Goal: Check status: Check status

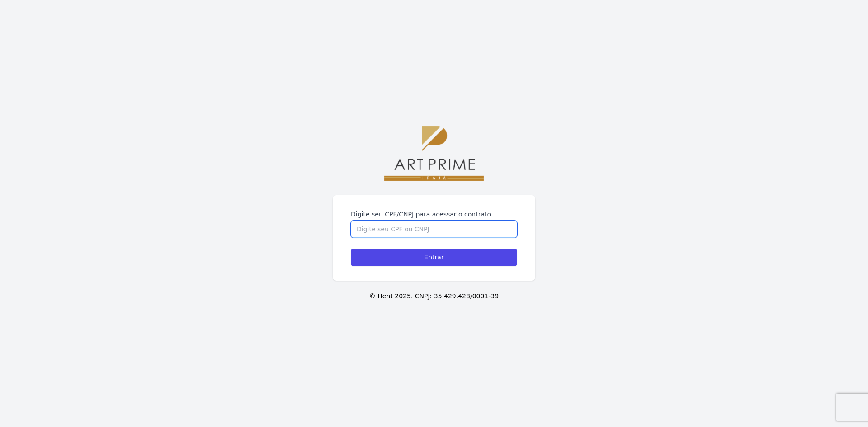
click at [425, 231] on input "Digite seu CPF/CNPJ para acessar o contrato" at bounding box center [434, 229] width 166 height 17
type input "03605535755"
click at [435, 260] on input "Entrar" at bounding box center [434, 258] width 166 height 18
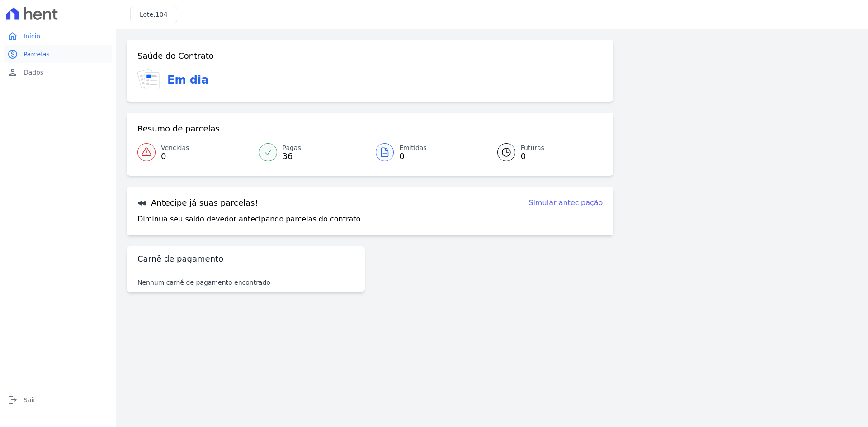
click at [46, 54] on span "Parcelas" at bounding box center [37, 54] width 26 height 9
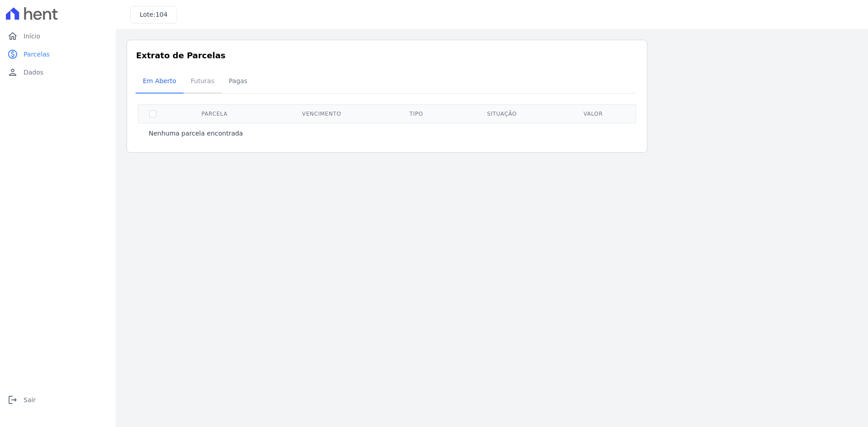
click at [206, 89] on span "Futuras" at bounding box center [202, 81] width 34 height 18
click at [230, 81] on span "Pagas" at bounding box center [237, 81] width 29 height 18
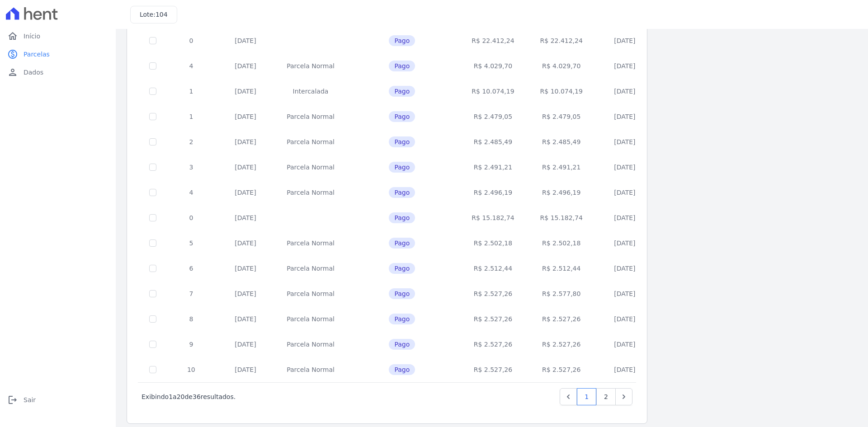
scroll to position [262, 0]
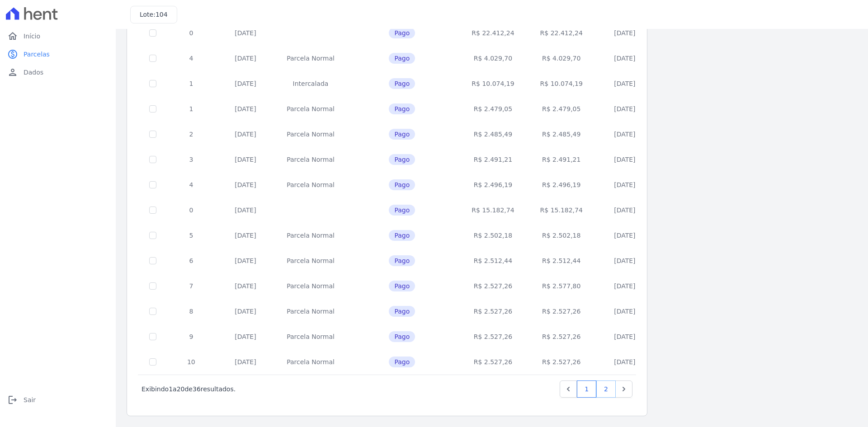
click at [605, 390] on link "2" at bounding box center [605, 389] width 19 height 17
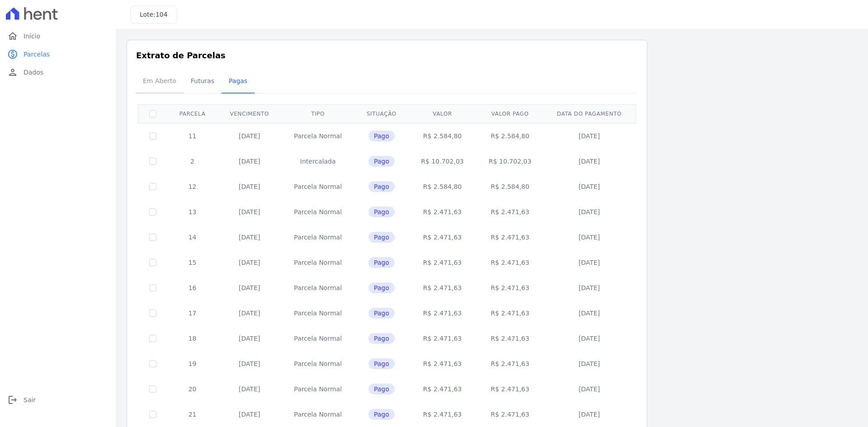
click at [168, 84] on span "Em Aberto" at bounding box center [159, 81] width 44 height 18
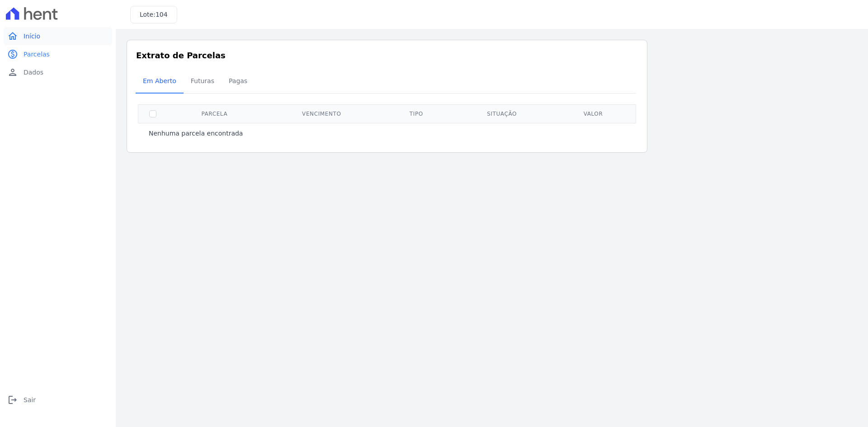
click at [25, 39] on span "Início" at bounding box center [32, 36] width 17 height 9
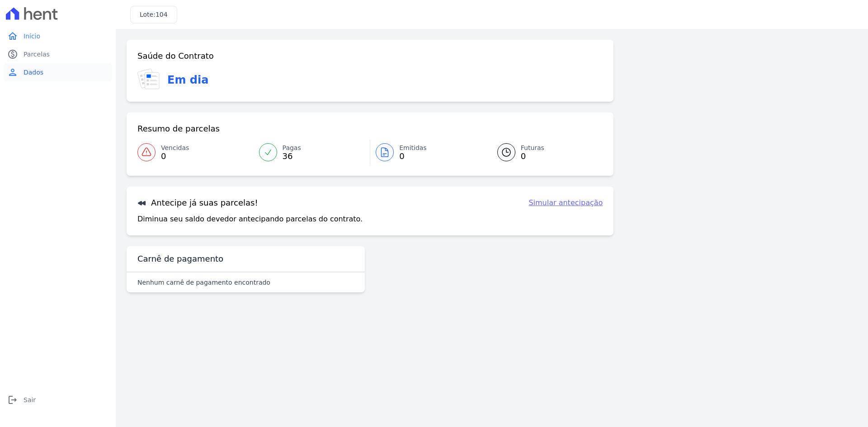
click at [36, 73] on span "Dados" at bounding box center [34, 72] width 20 height 9
